Goal: Information Seeking & Learning: Learn about a topic

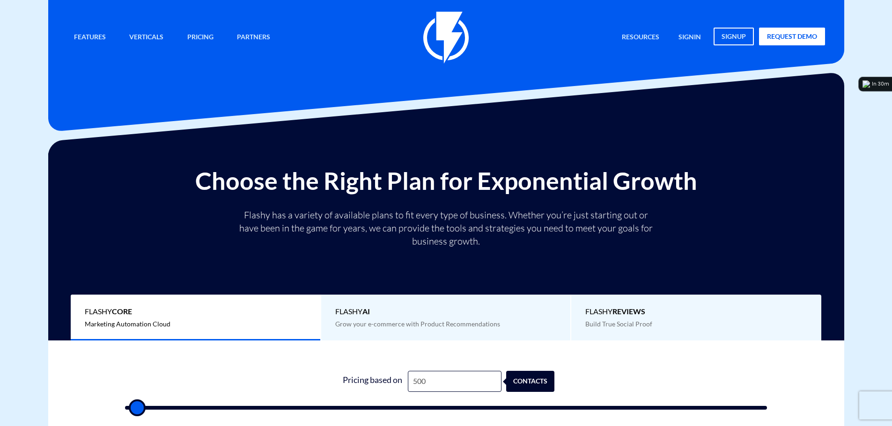
type input "7"
type input "500"
type input "70"
type input "500"
type input "705"
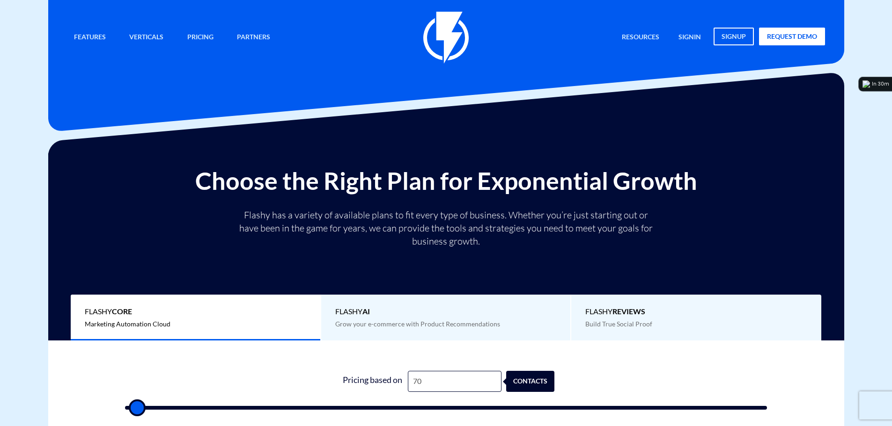
type input "500"
type input "7,050"
type input "7000"
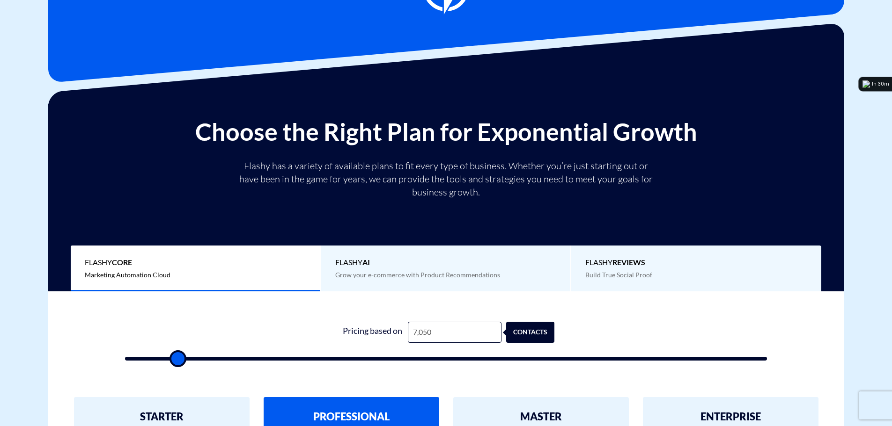
scroll to position [328, 0]
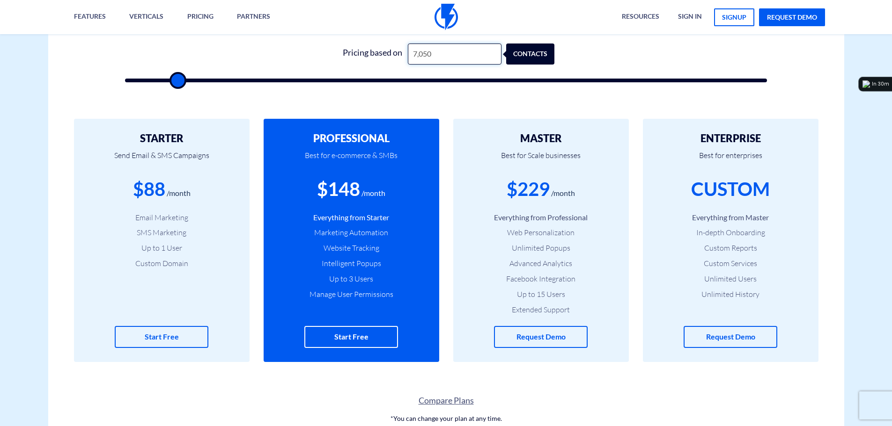
click at [435, 54] on input "7,050" at bounding box center [455, 54] width 94 height 21
type input "5"
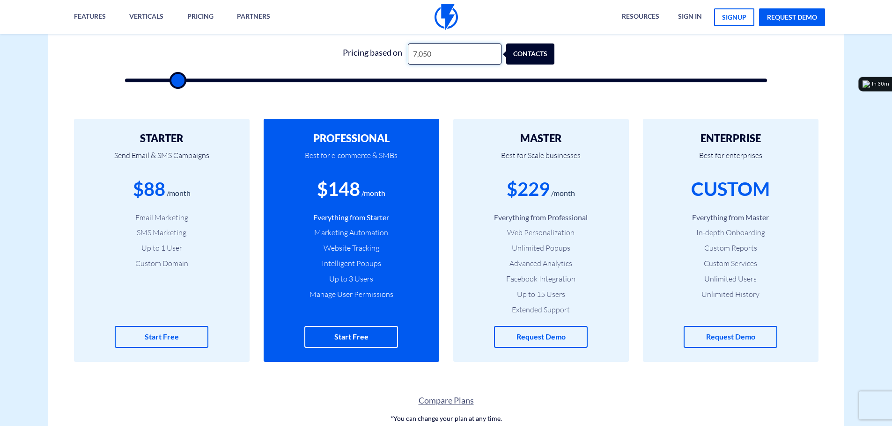
type input "500"
type input "53"
type input "500"
type input "539"
type input "500"
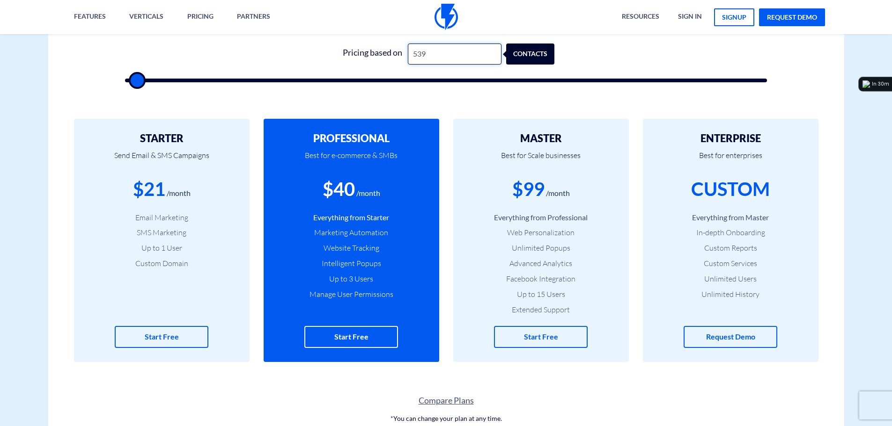
type input "5,396"
type input "5500"
type input "5,396"
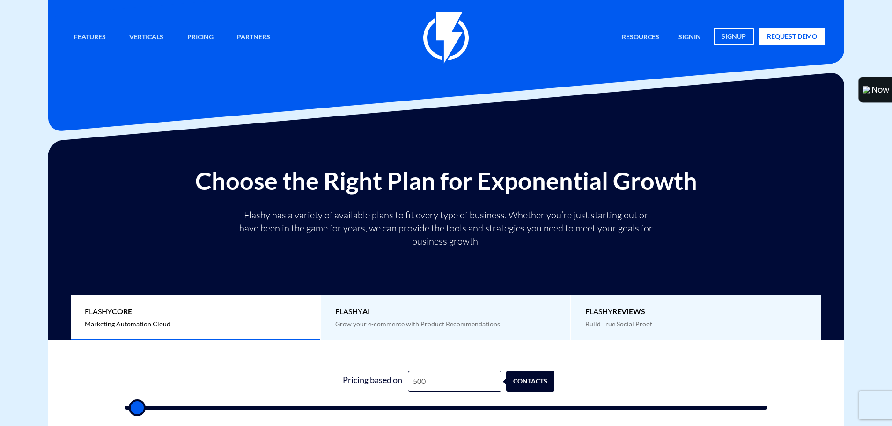
type input "7"
type input "500"
type input "70"
type input "500"
type input "705"
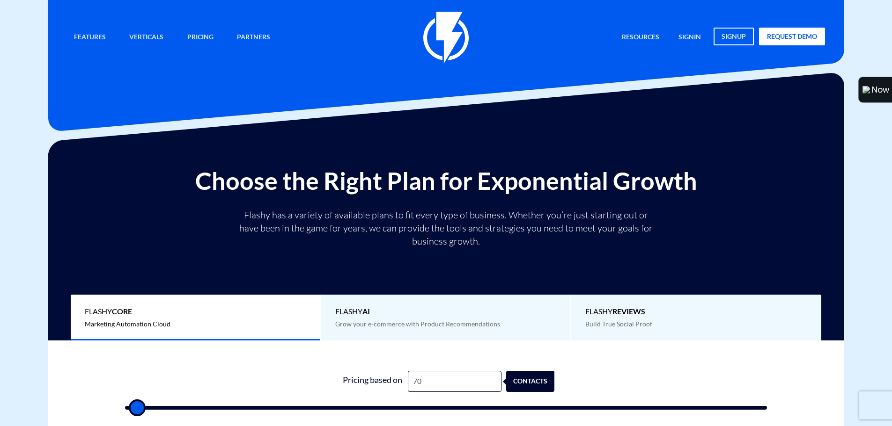
type input "500"
type input "7,050"
type input "7000"
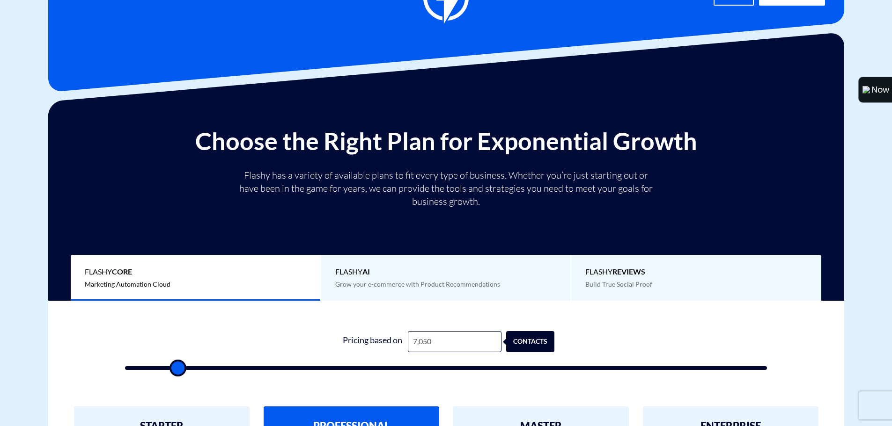
scroll to position [234, 0]
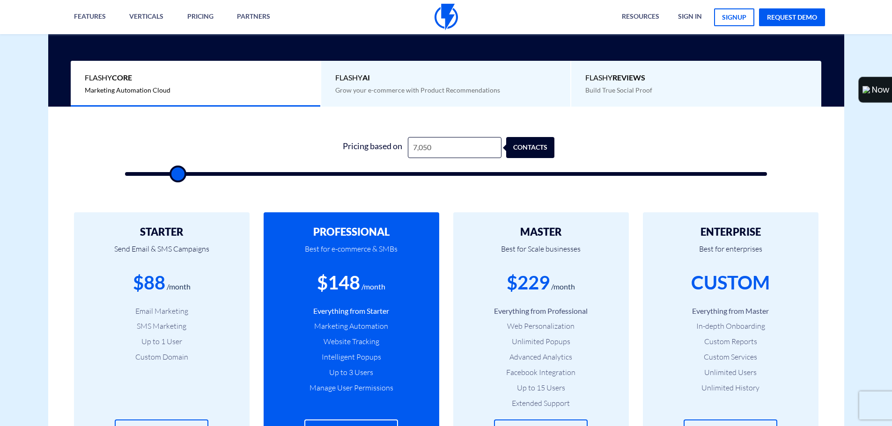
type input "7,050"
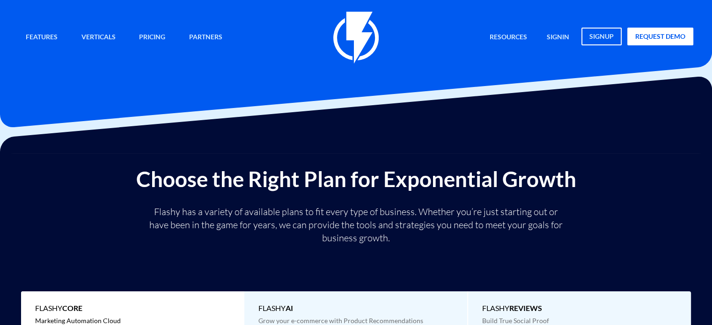
type input "500"
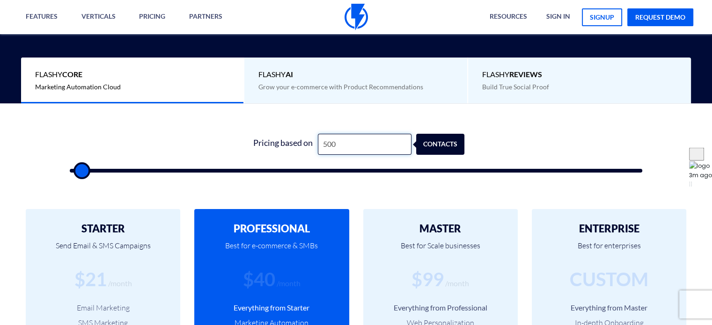
scroll to position [234, 0]
click at [360, 145] on input "500" at bounding box center [365, 144] width 94 height 21
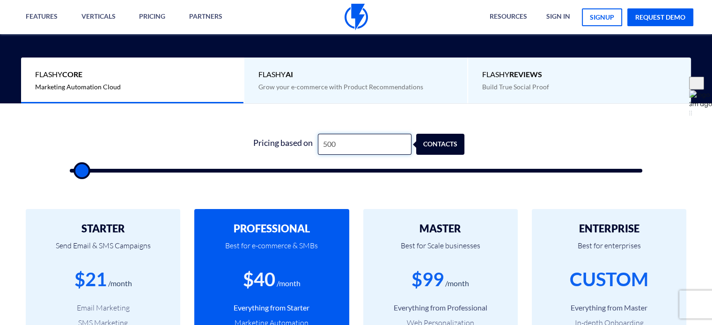
click at [360, 145] on input "500" at bounding box center [365, 144] width 94 height 21
type input "7"
type input "500"
type input "70"
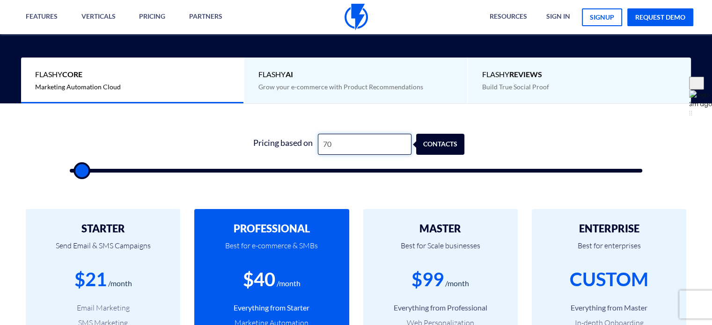
type input "500"
type input "705"
type input "500"
type input "7,050"
type input "7000"
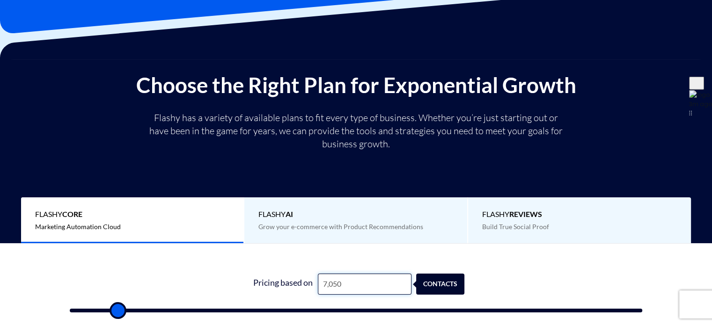
scroll to position [0, 0]
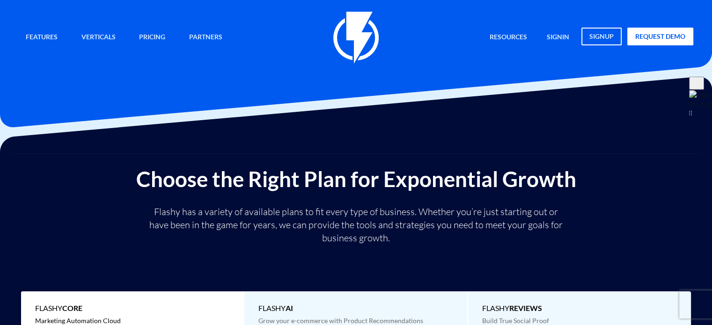
type input "7,050"
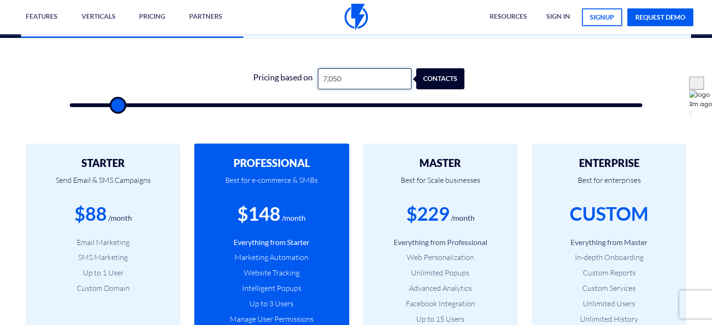
scroll to position [374, 0]
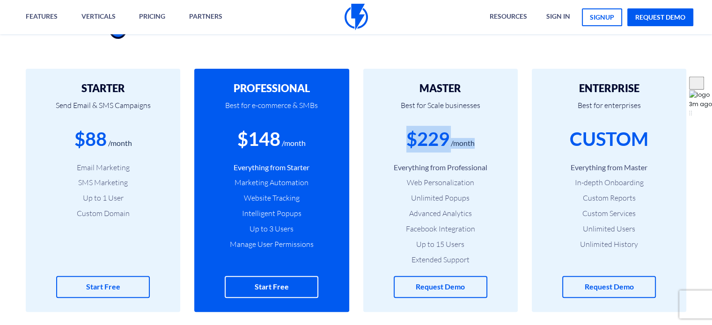
drag, startPoint x: 479, startPoint y: 138, endPoint x: 388, endPoint y: 137, distance: 90.8
click at [388, 137] on div "$229 /month" at bounding box center [440, 139] width 126 height 27
click at [389, 137] on div "$229 /month" at bounding box center [440, 139] width 126 height 27
drag, startPoint x: 406, startPoint y: 144, endPoint x: 471, endPoint y: 140, distance: 65.6
click at [471, 140] on div "$229 /month" at bounding box center [440, 139] width 126 height 27
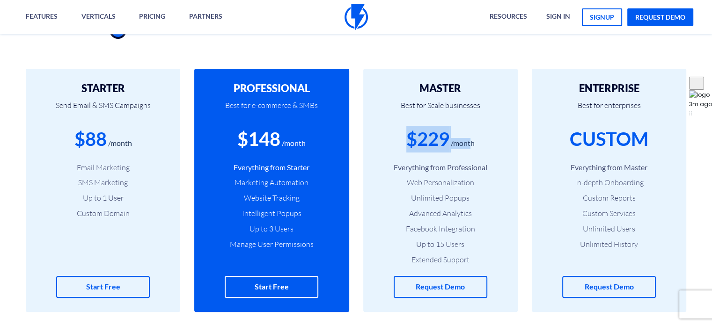
click at [471, 140] on div "/month" at bounding box center [463, 143] width 24 height 11
